Goal: Check status

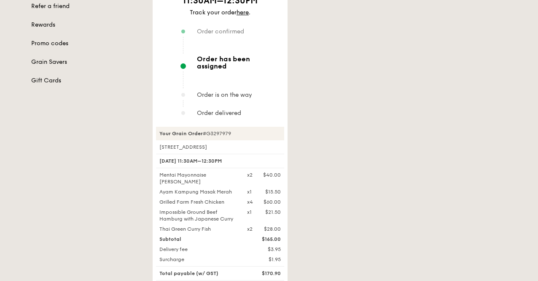
scroll to position [183, 0]
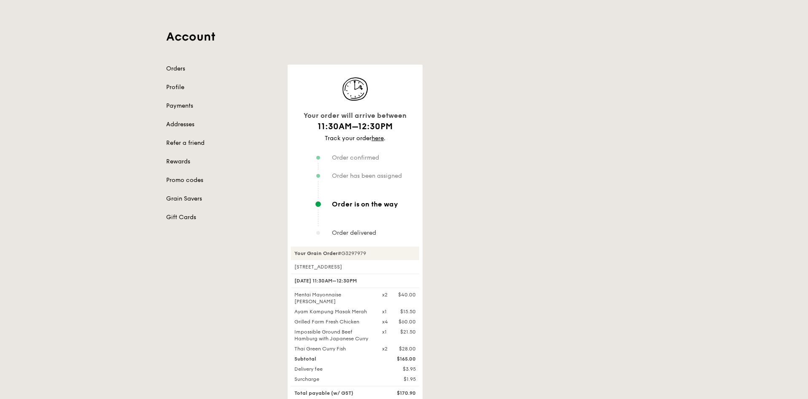
scroll to position [84, 0]
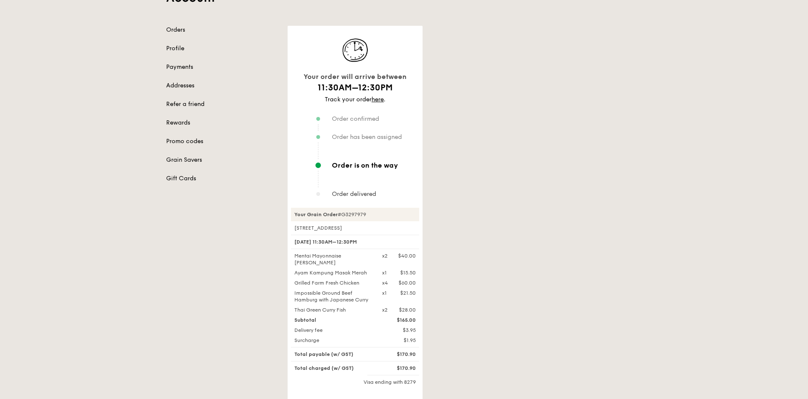
click at [510, 174] on div "Your order will arrive between 11:30AM–12:30PM Track your order here . Order co…" at bounding box center [465, 239] width 364 height 427
